Goal: Download file/media

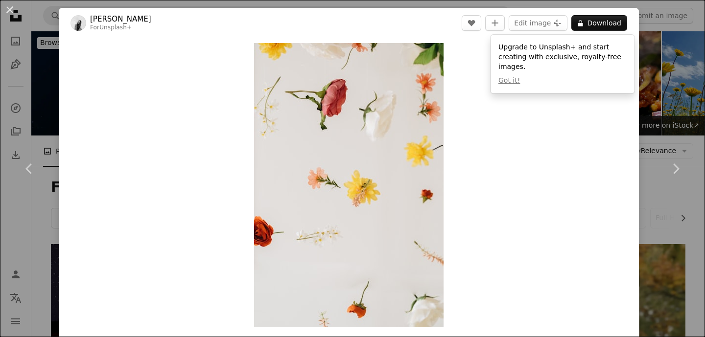
scroll to position [4034, 0]
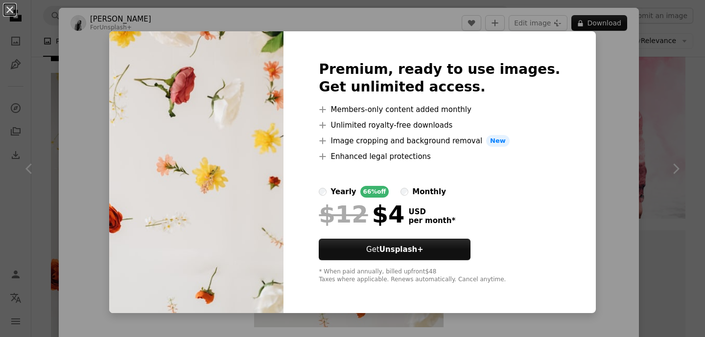
click at [584, 116] on div "An X shape Premium, ready to use images. Get unlimited access. A plus sign Memb…" at bounding box center [352, 168] width 705 height 337
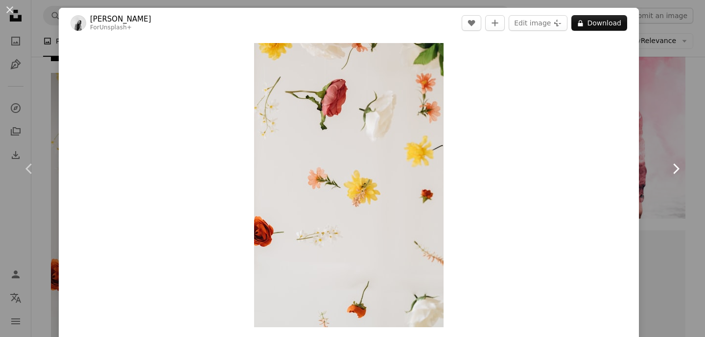
click at [690, 160] on link "Chevron right" at bounding box center [675, 169] width 59 height 94
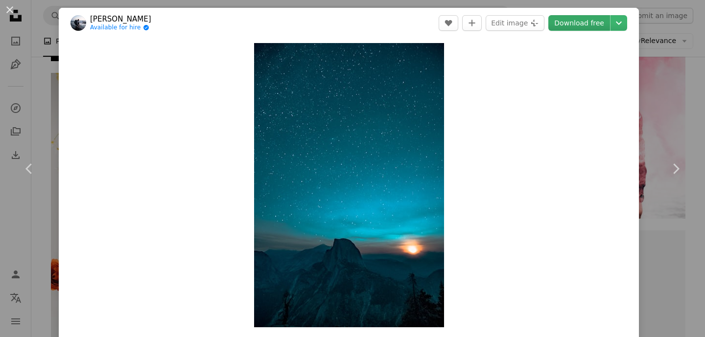
click at [594, 24] on link "Download free" at bounding box center [579, 23] width 62 height 16
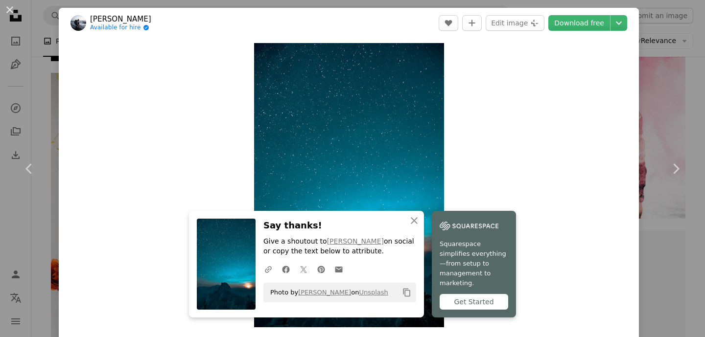
click at [562, 194] on div "Zoom in" at bounding box center [349, 185] width 580 height 294
click at [681, 186] on link "Chevron right" at bounding box center [675, 169] width 59 height 94
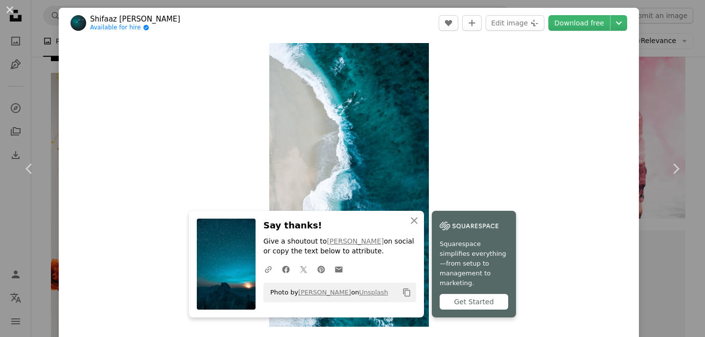
click at [695, 38] on div "An X shape Chevron left Chevron right Shifaaz [PERSON_NAME] Available for hire …" at bounding box center [352, 168] width 705 height 337
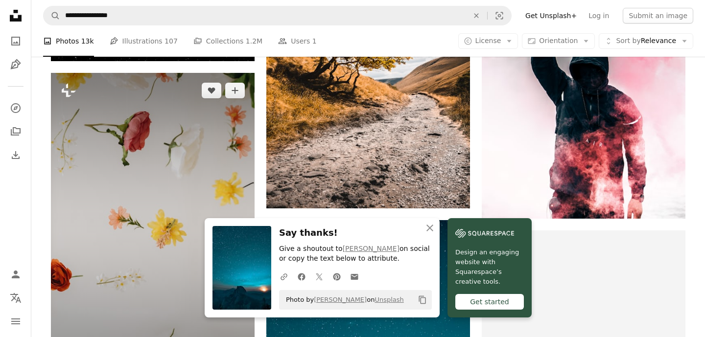
scroll to position [4034, 0]
click at [217, 184] on img at bounding box center [153, 224] width 204 height 305
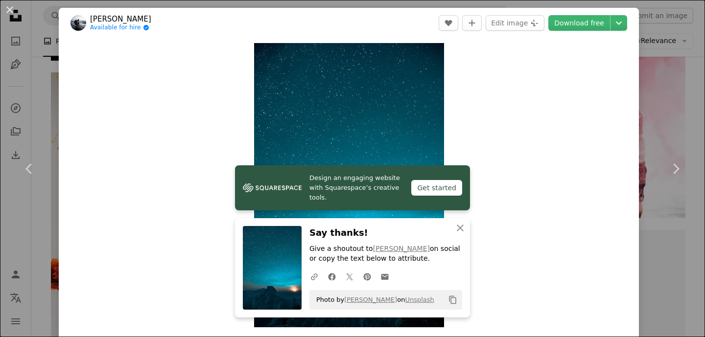
click at [443, 189] on div "Get started" at bounding box center [436, 188] width 51 height 16
click at [459, 229] on icon "button" at bounding box center [460, 228] width 7 height 7
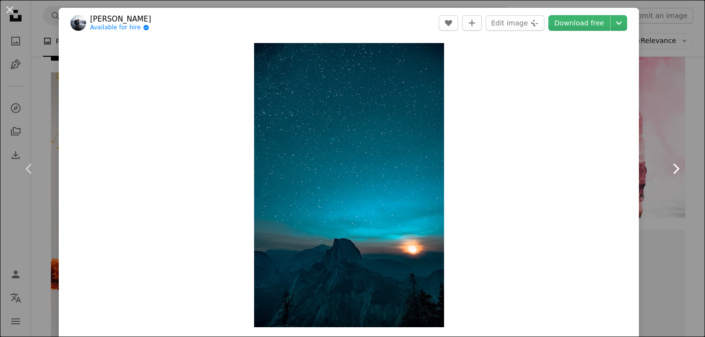
click at [672, 176] on link "Chevron right" at bounding box center [675, 169] width 59 height 94
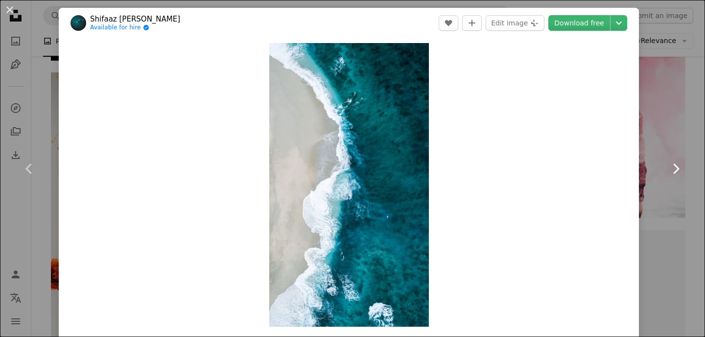
click at [672, 176] on link "Chevron right" at bounding box center [675, 169] width 59 height 94
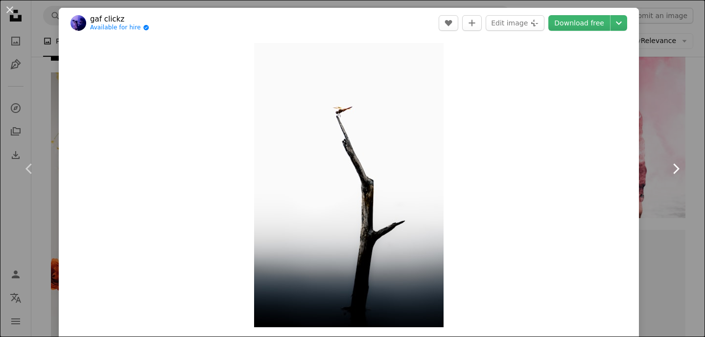
click at [672, 176] on link "Chevron right" at bounding box center [675, 169] width 59 height 94
click at [672, 177] on link "Chevron right" at bounding box center [675, 169] width 59 height 94
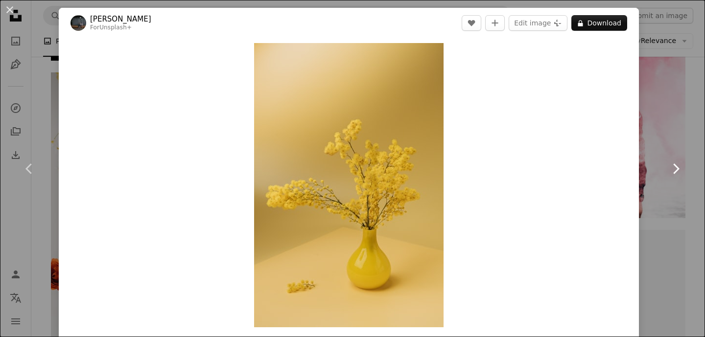
click at [689, 148] on link "Chevron right" at bounding box center [675, 169] width 59 height 94
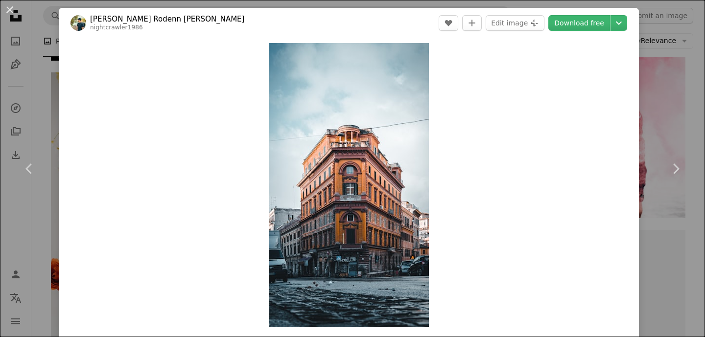
click at [657, 15] on div "An X shape Chevron left Chevron right [PERSON_NAME] [PERSON_NAME] nightcrawler1…" at bounding box center [352, 168] width 705 height 337
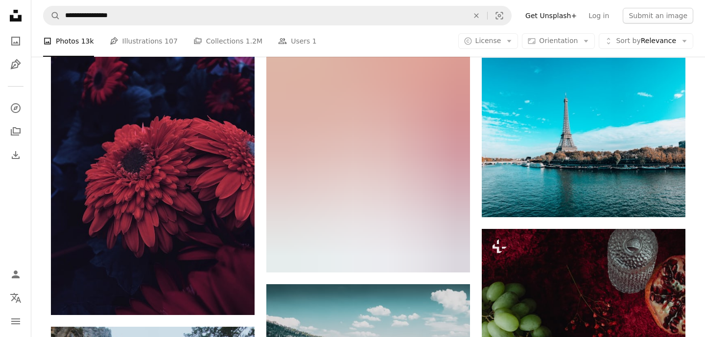
scroll to position [7156, 0]
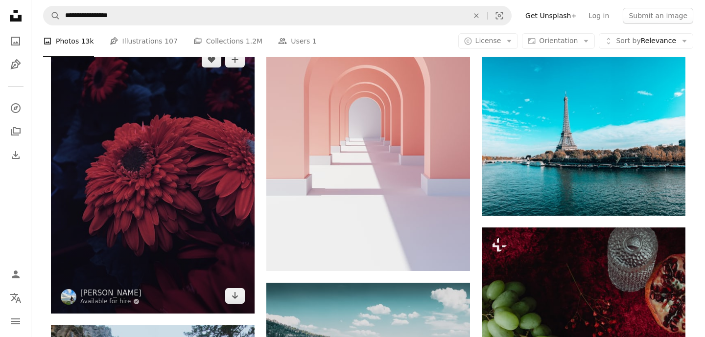
click at [181, 175] on img at bounding box center [153, 178] width 204 height 272
click at [165, 142] on img at bounding box center [153, 178] width 204 height 272
click at [81, 130] on img at bounding box center [153, 178] width 204 height 272
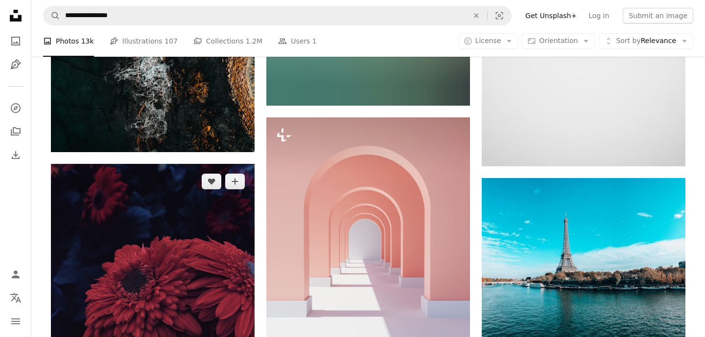
scroll to position [7033, 0]
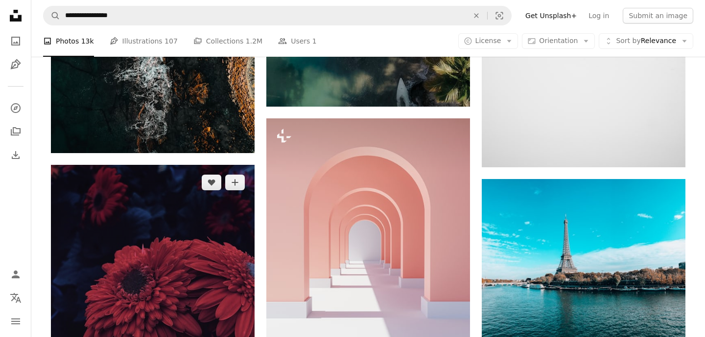
click at [202, 210] on img at bounding box center [153, 301] width 204 height 272
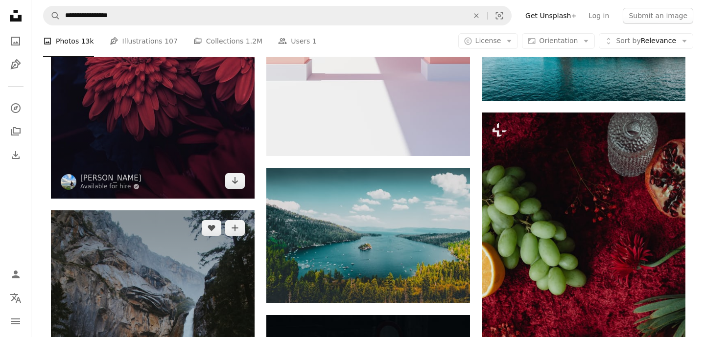
scroll to position [7102, 0]
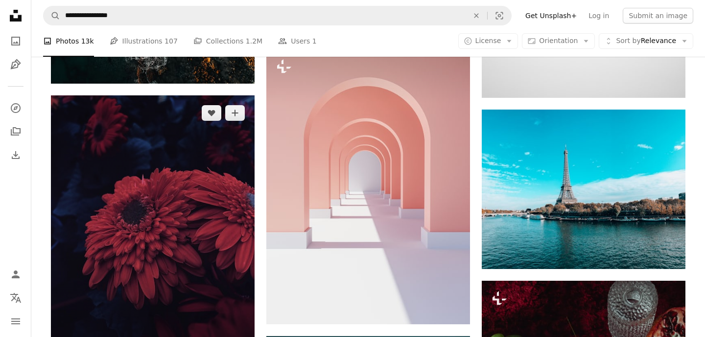
click at [201, 216] on img at bounding box center [153, 231] width 204 height 272
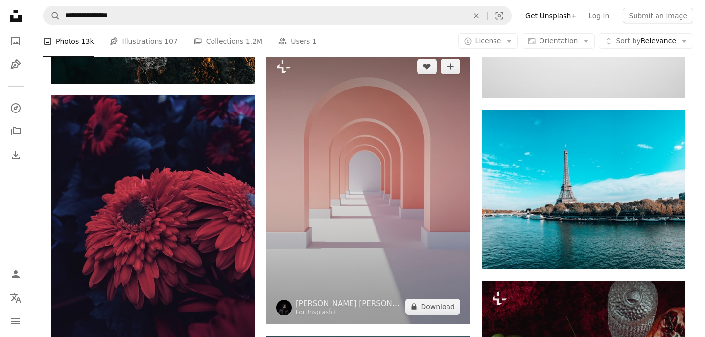
click at [375, 232] on img at bounding box center [368, 186] width 204 height 275
